Goal: Navigation & Orientation: Find specific page/section

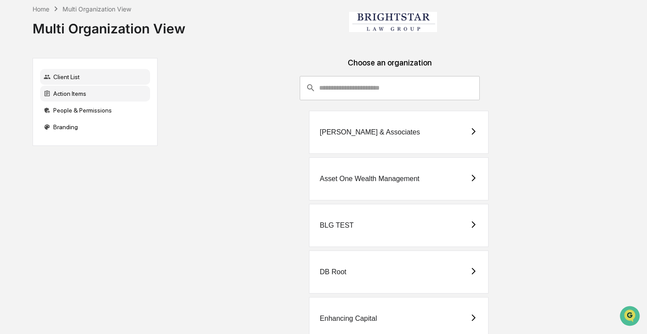
click at [102, 92] on div "Action Items" at bounding box center [95, 94] width 110 height 16
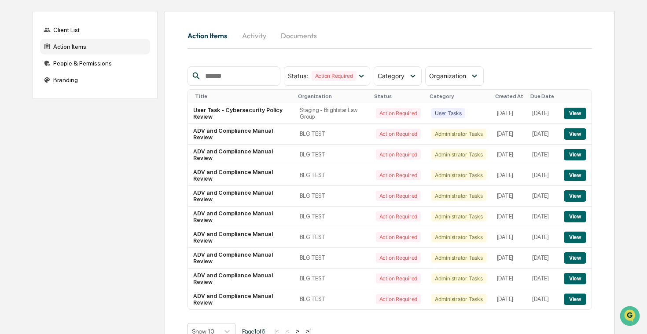
scroll to position [66, 0]
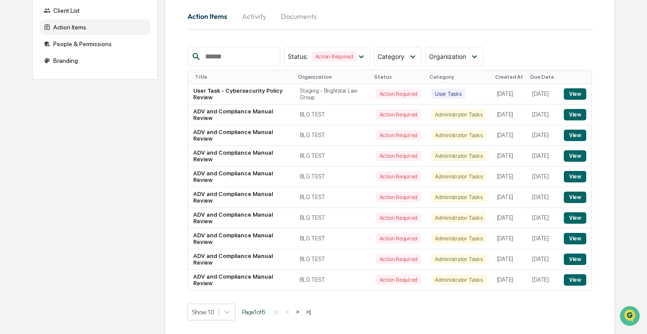
click at [302, 311] on button ">" at bounding box center [297, 311] width 9 height 7
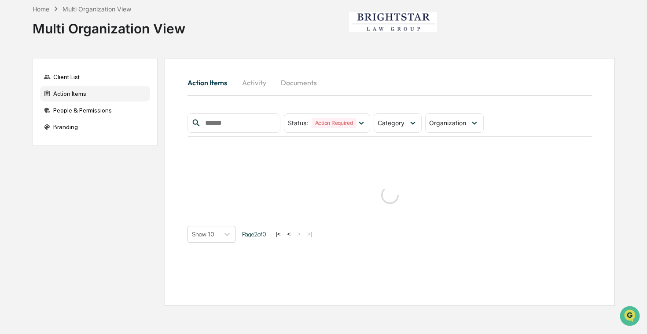
scroll to position [0, 0]
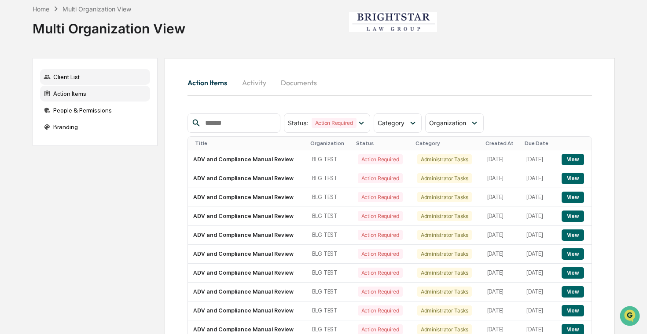
click at [100, 79] on div "Client List" at bounding box center [95, 77] width 110 height 16
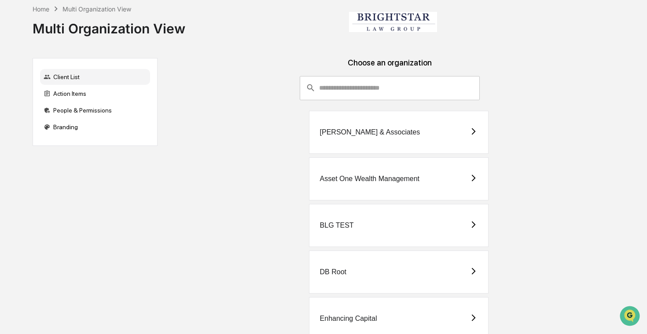
click at [349, 227] on div "BLG TEST" at bounding box center [337, 226] width 34 height 8
